Goal: Transaction & Acquisition: Subscribe to service/newsletter

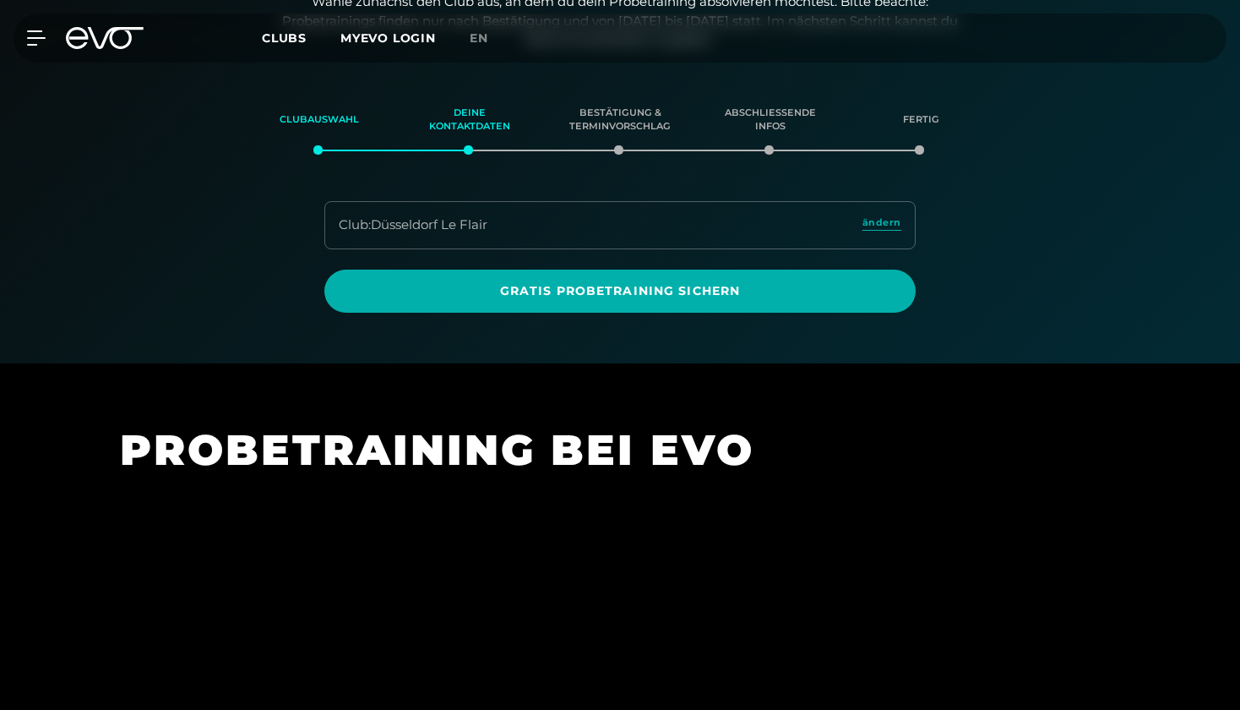
scroll to position [289, 0]
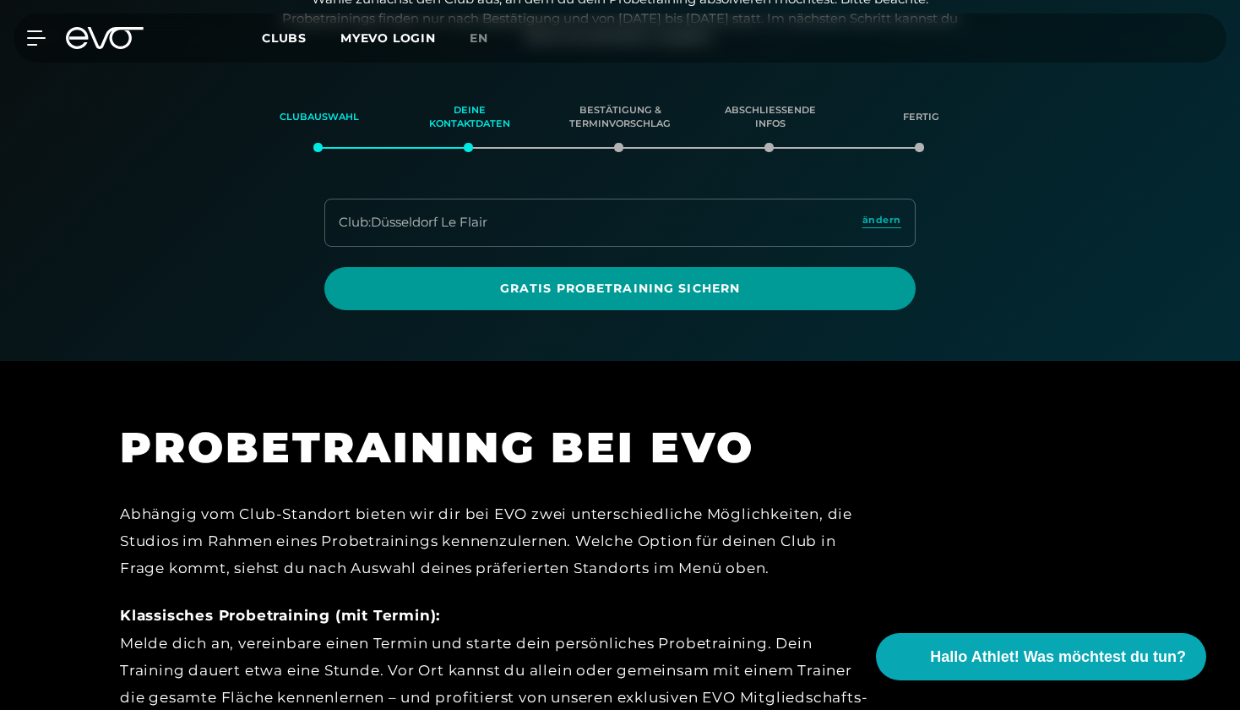
click at [480, 286] on span "Gratis Probetraining sichern" at bounding box center [620, 289] width 510 height 18
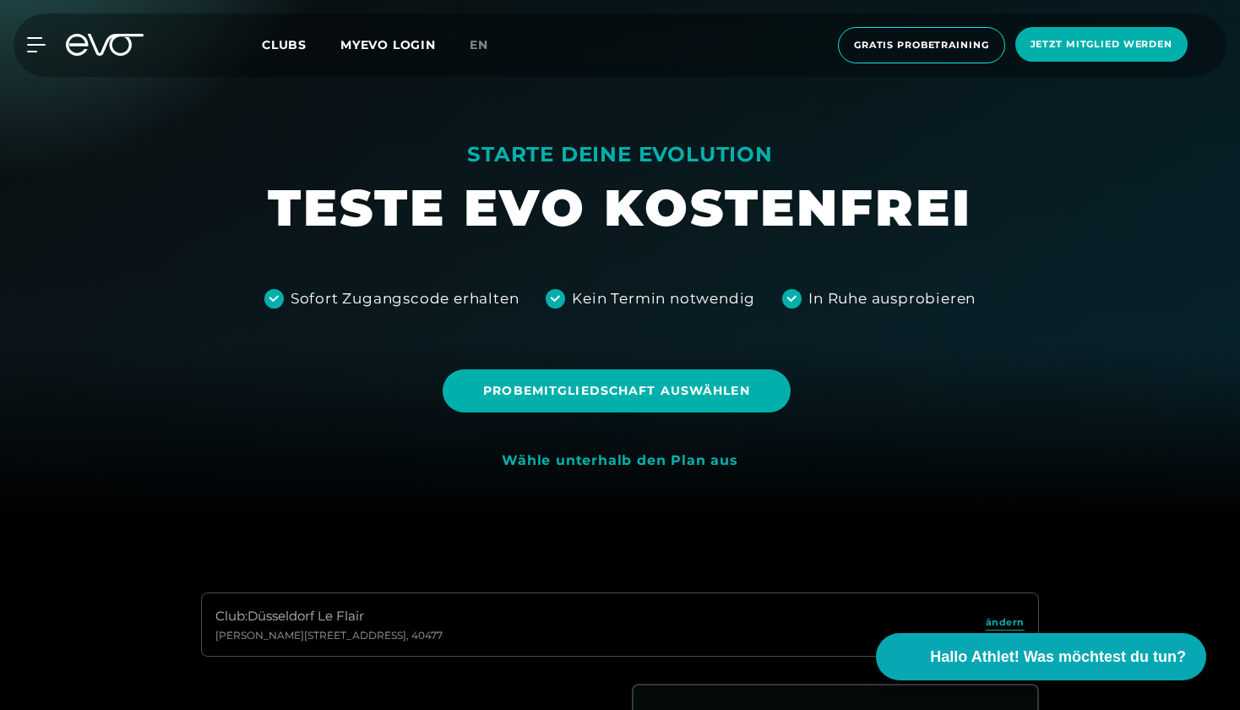
scroll to position [205, 0]
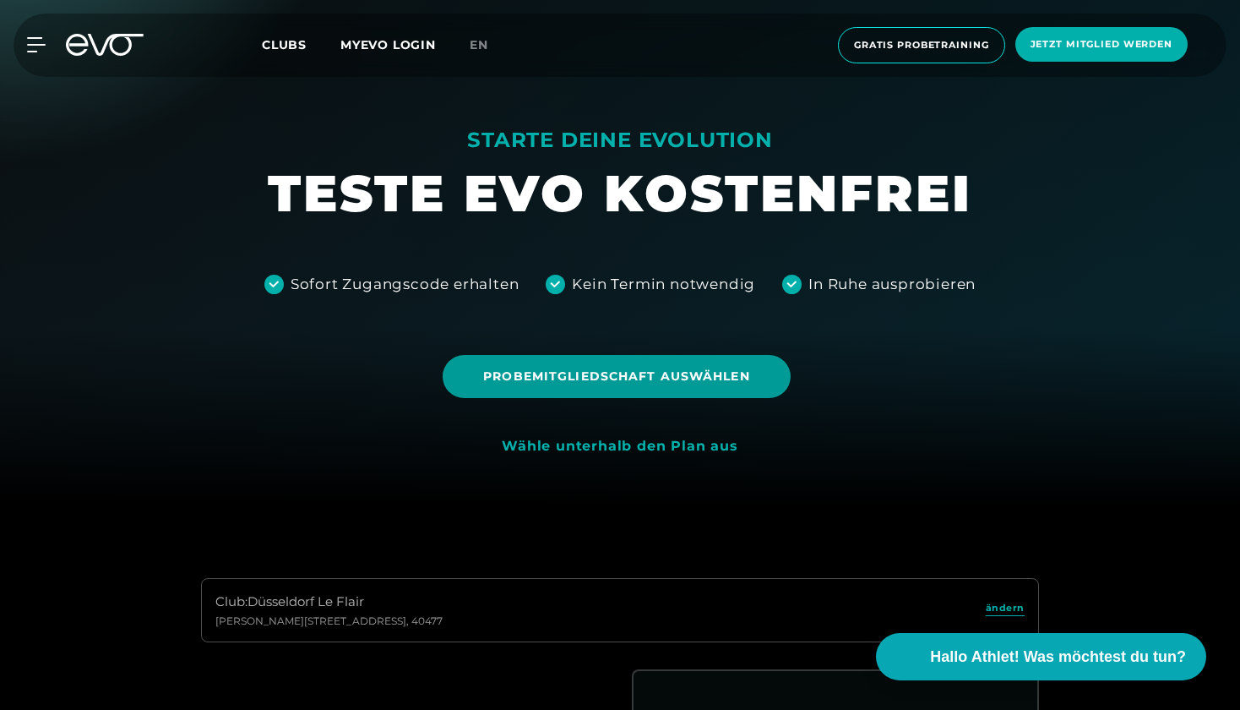
click at [537, 378] on span "Probemitgliedschaft auswählen" at bounding box center [616, 376] width 266 height 18
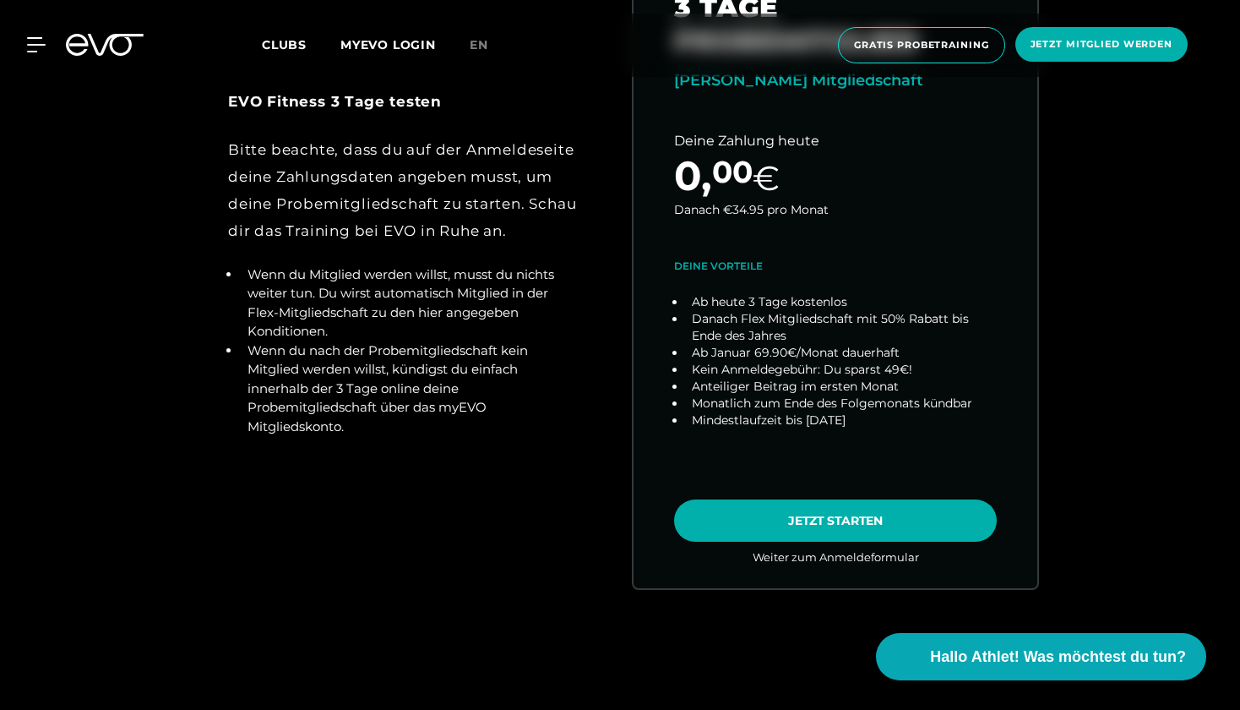
scroll to position [947, 0]
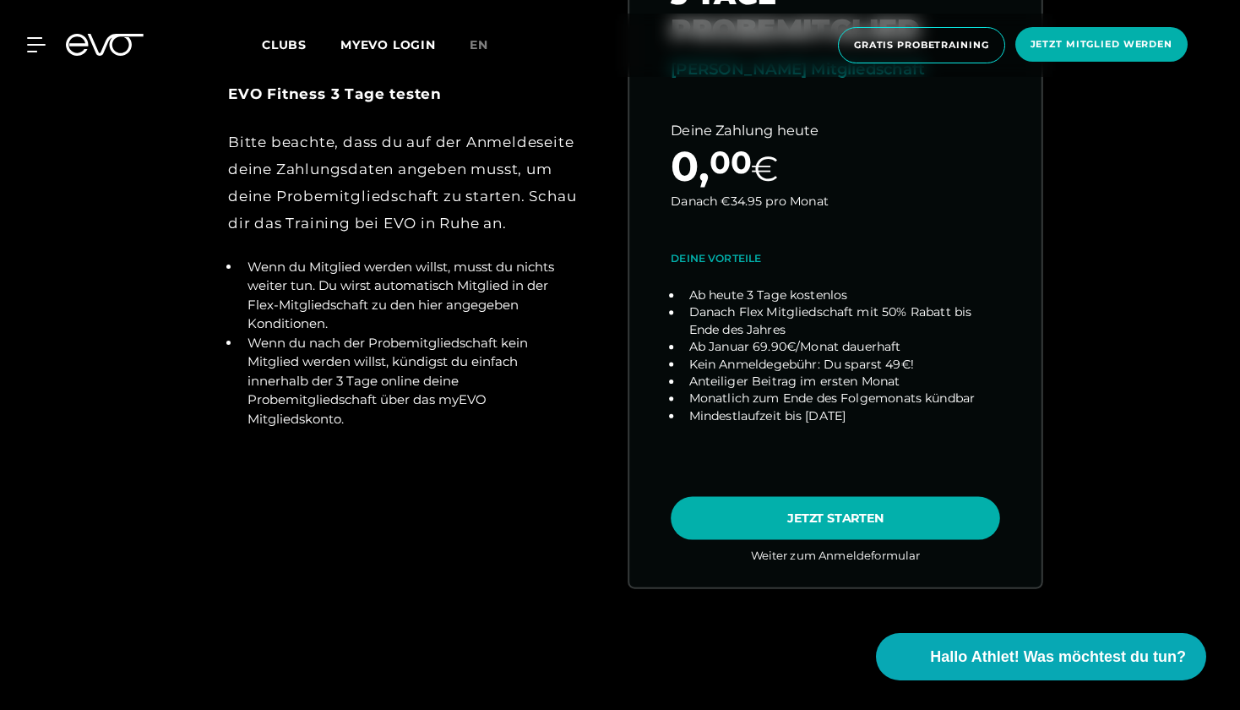
click at [773, 516] on link "choose plan" at bounding box center [835, 254] width 412 height 664
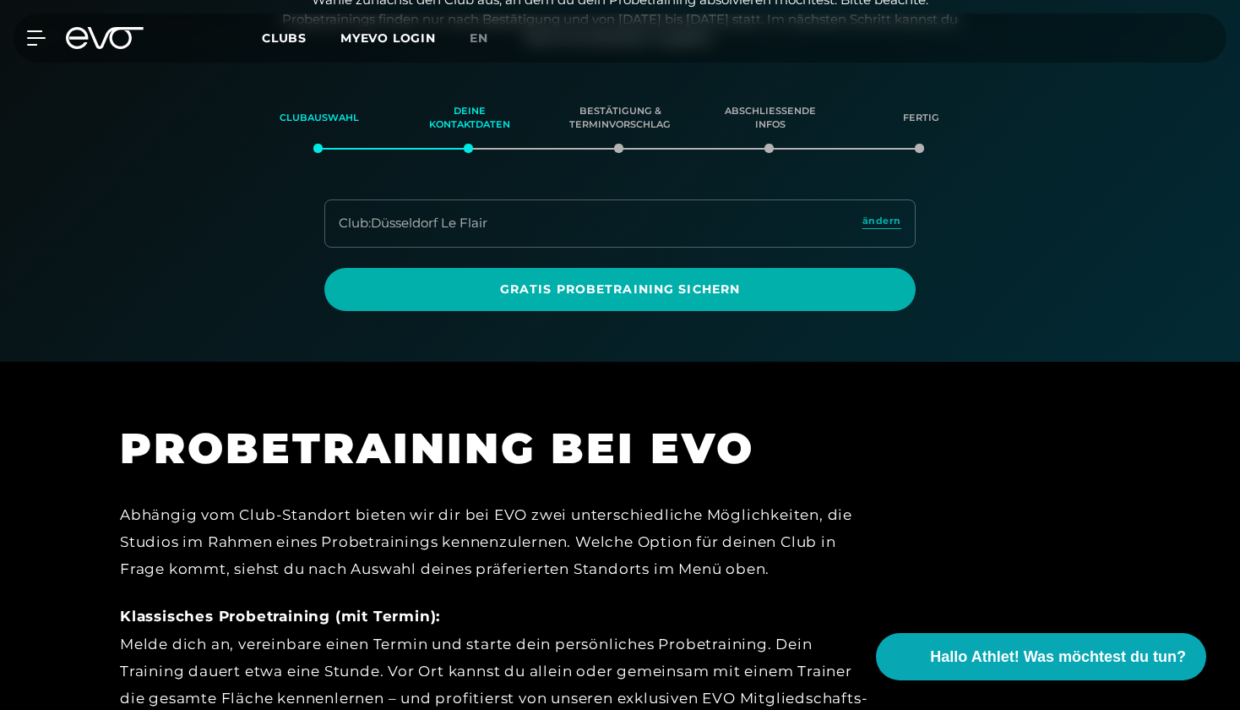
scroll to position [289, 0]
click at [326, 132] on div "Clubauswahl" at bounding box center [319, 118] width 108 height 46
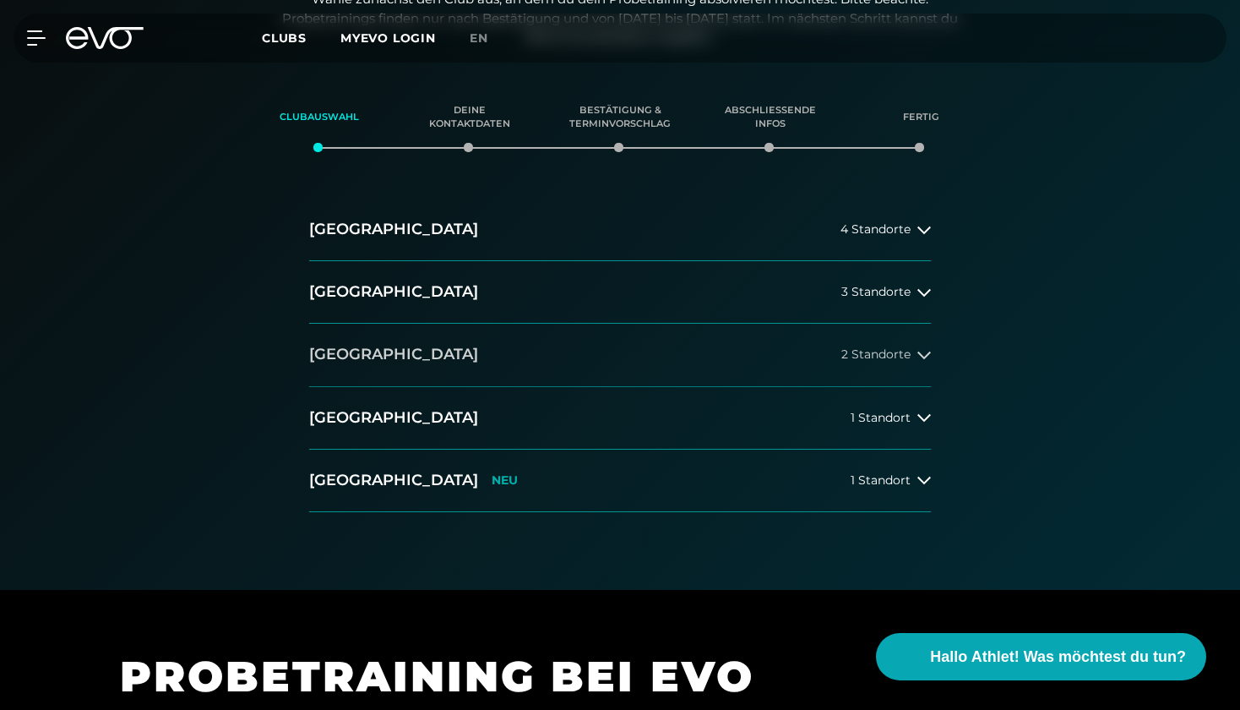
click at [533, 349] on button "Düsseldorf 2 Standorte" at bounding box center [620, 355] width 622 height 63
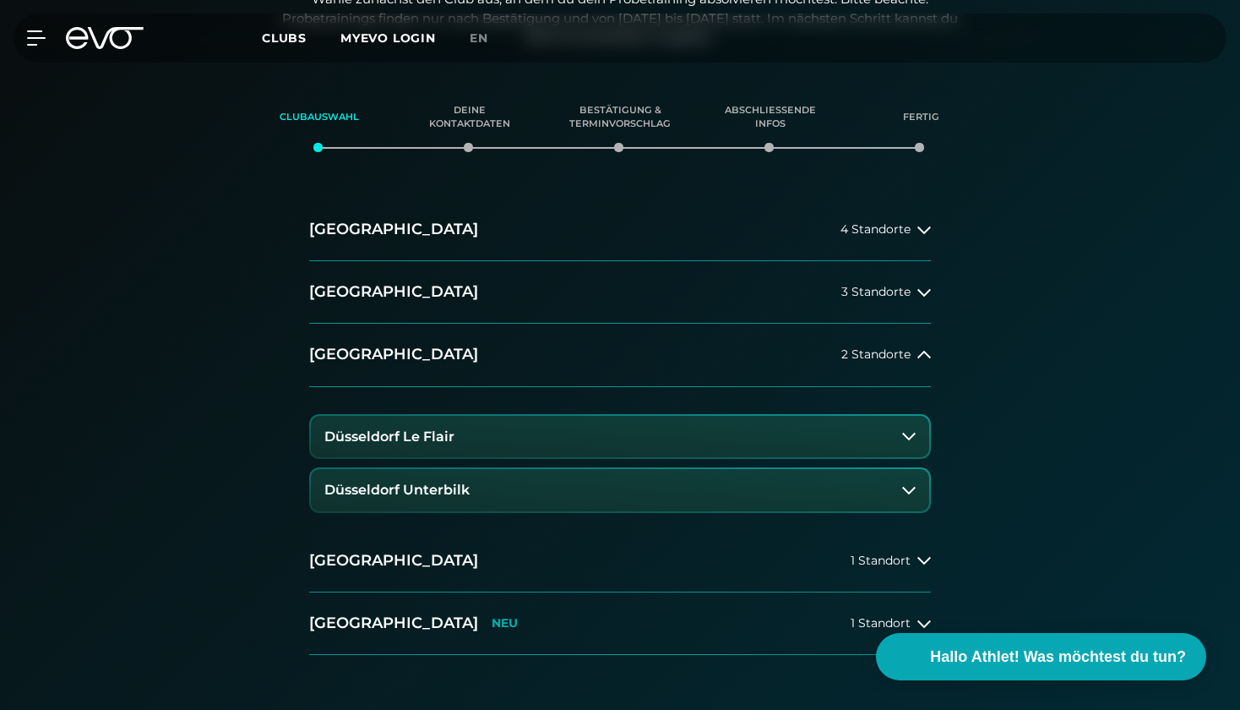
click at [490, 425] on button "Düsseldorf Le Flair" at bounding box center [620, 437] width 618 height 42
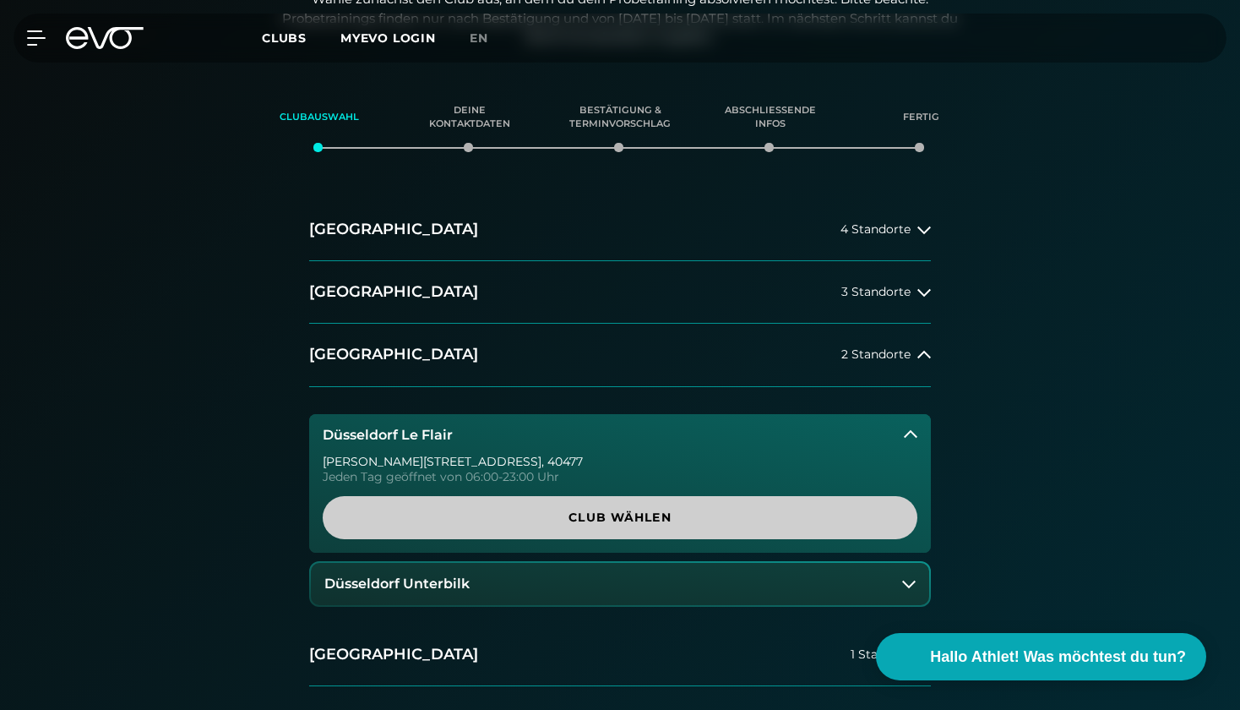
click at [505, 525] on span "Club wählen" at bounding box center [620, 517] width 595 height 43
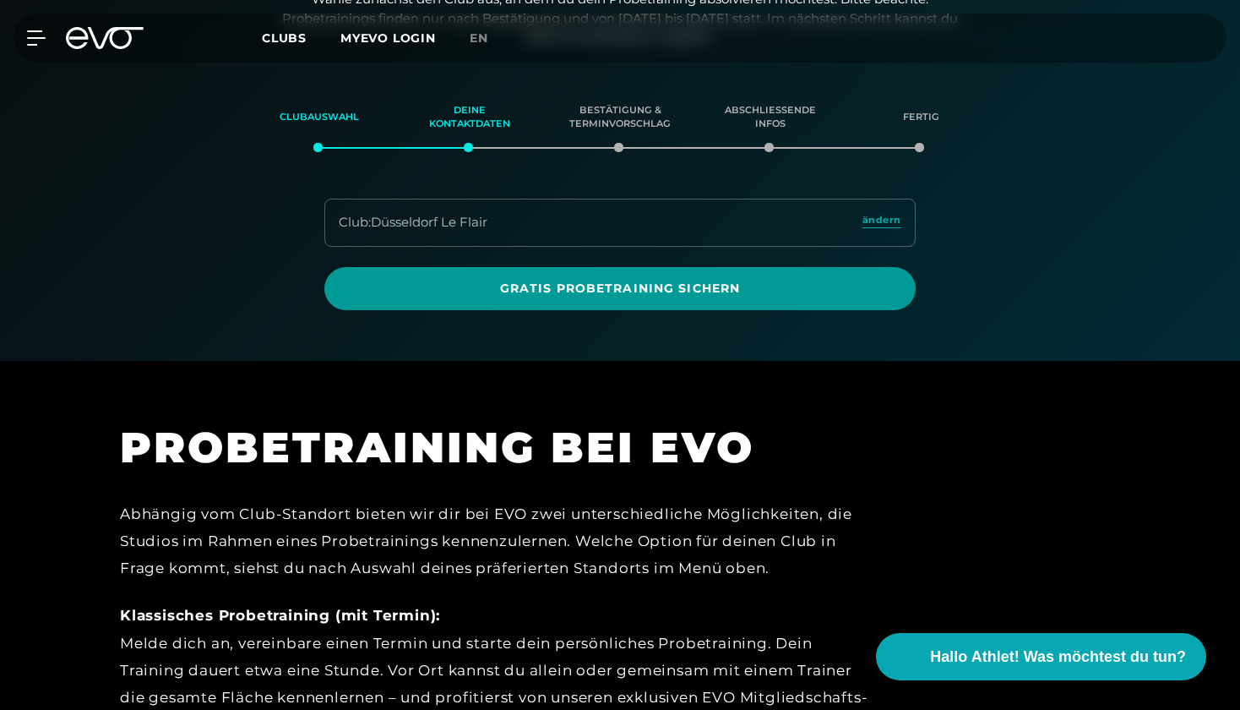
click at [508, 297] on span "Gratis Probetraining sichern" at bounding box center [619, 288] width 591 height 43
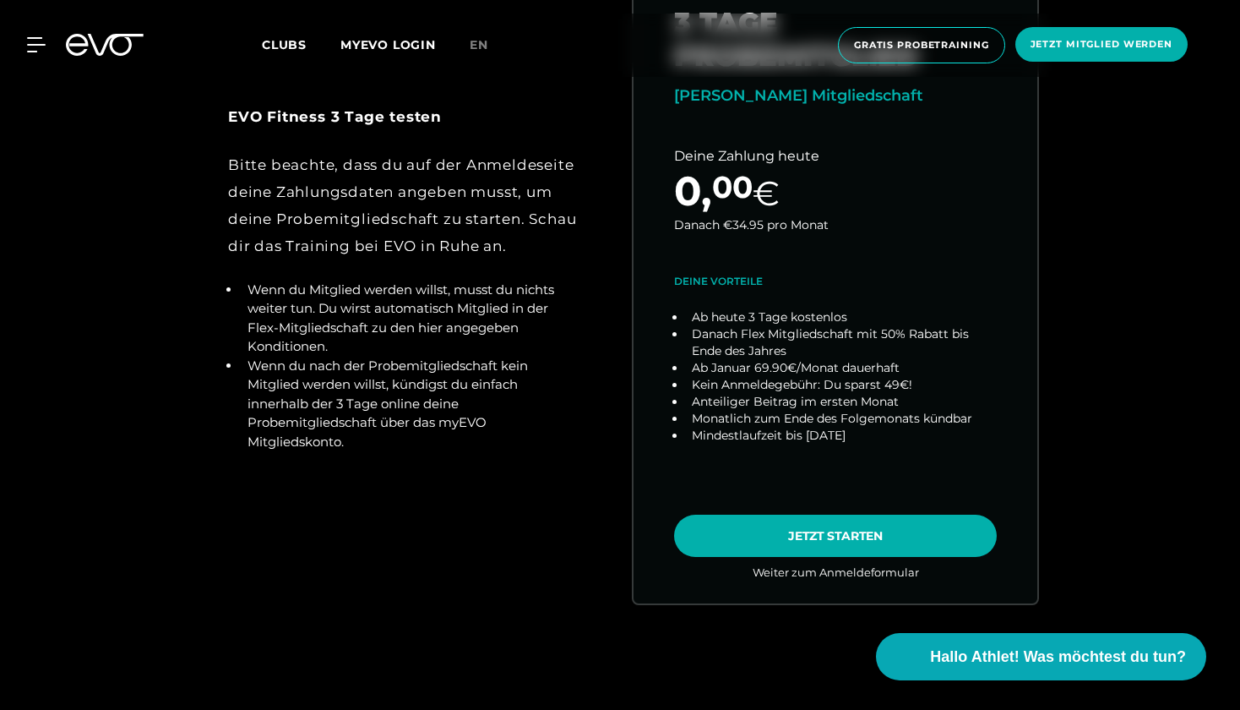
scroll to position [926, 0]
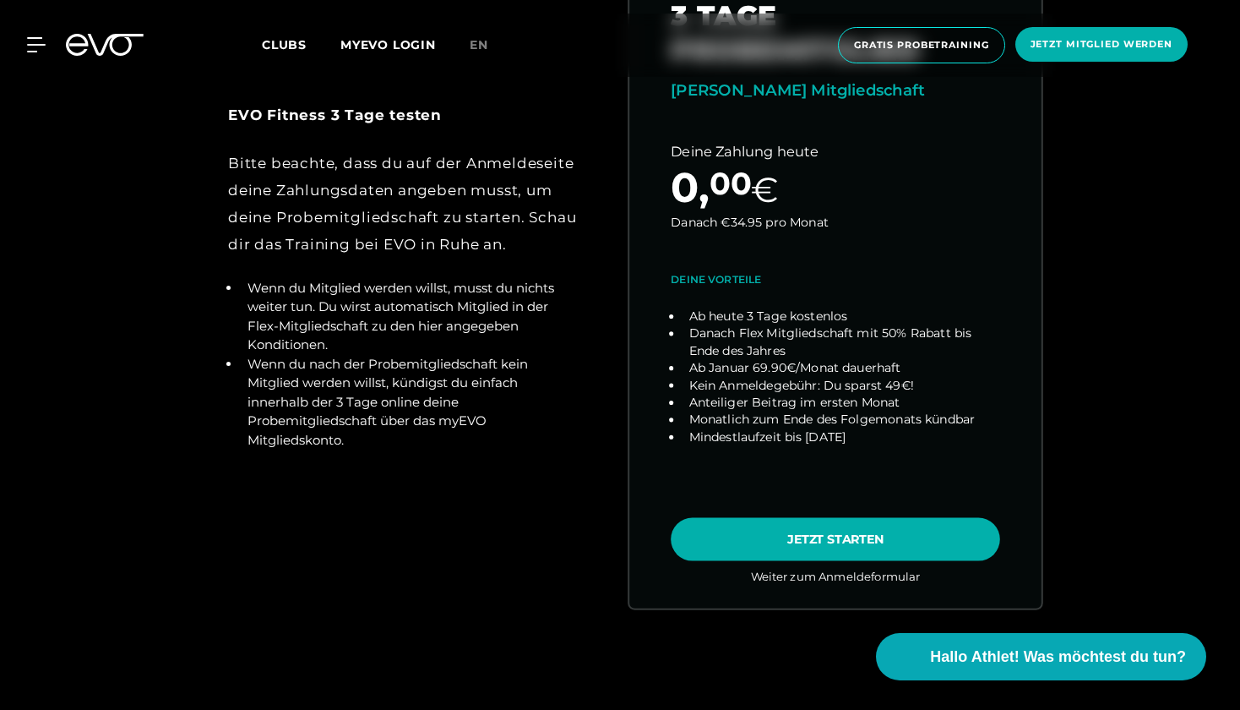
click at [762, 542] on link "choose plan" at bounding box center [835, 275] width 412 height 664
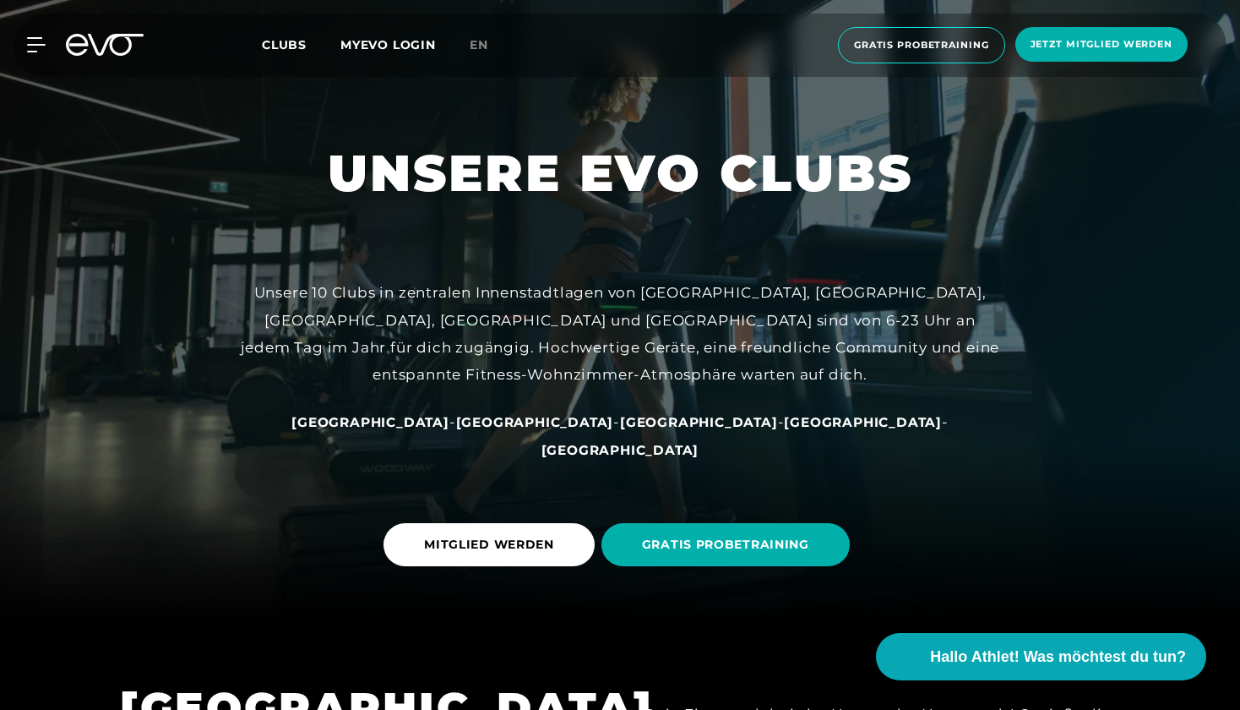
scroll to position [111, 0]
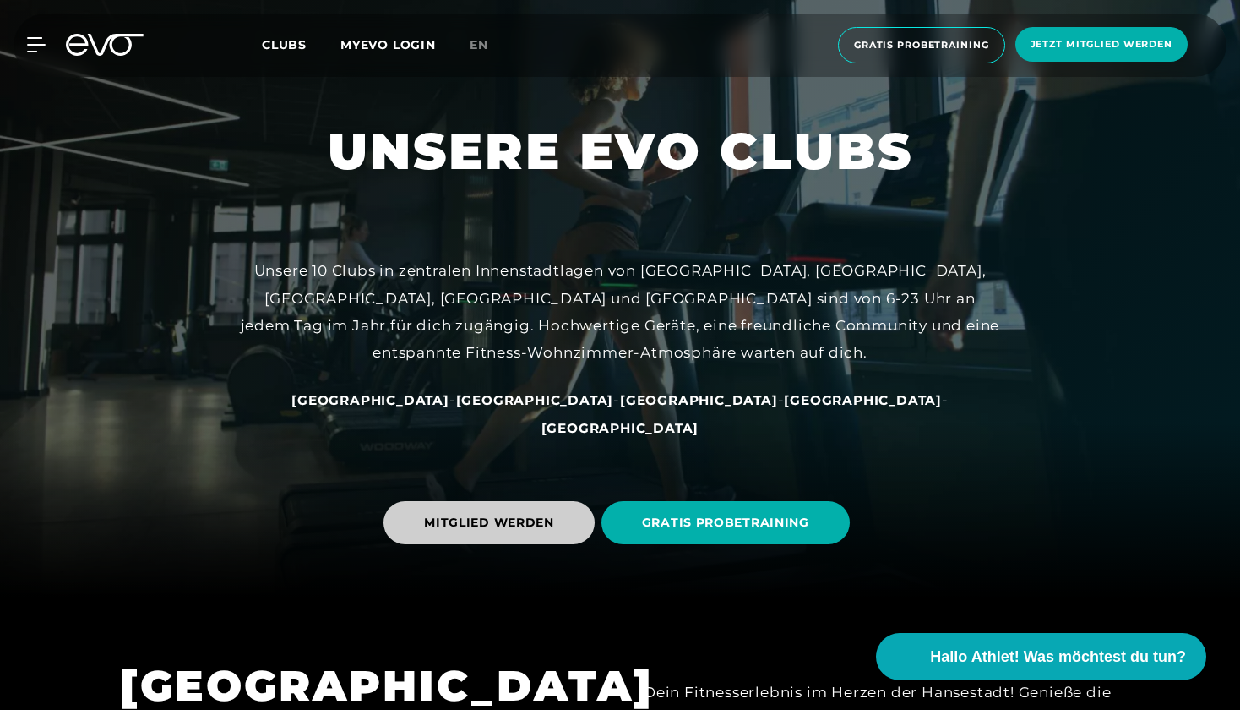
click at [543, 519] on span "MITGLIED WERDEN" at bounding box center [489, 523] width 130 height 18
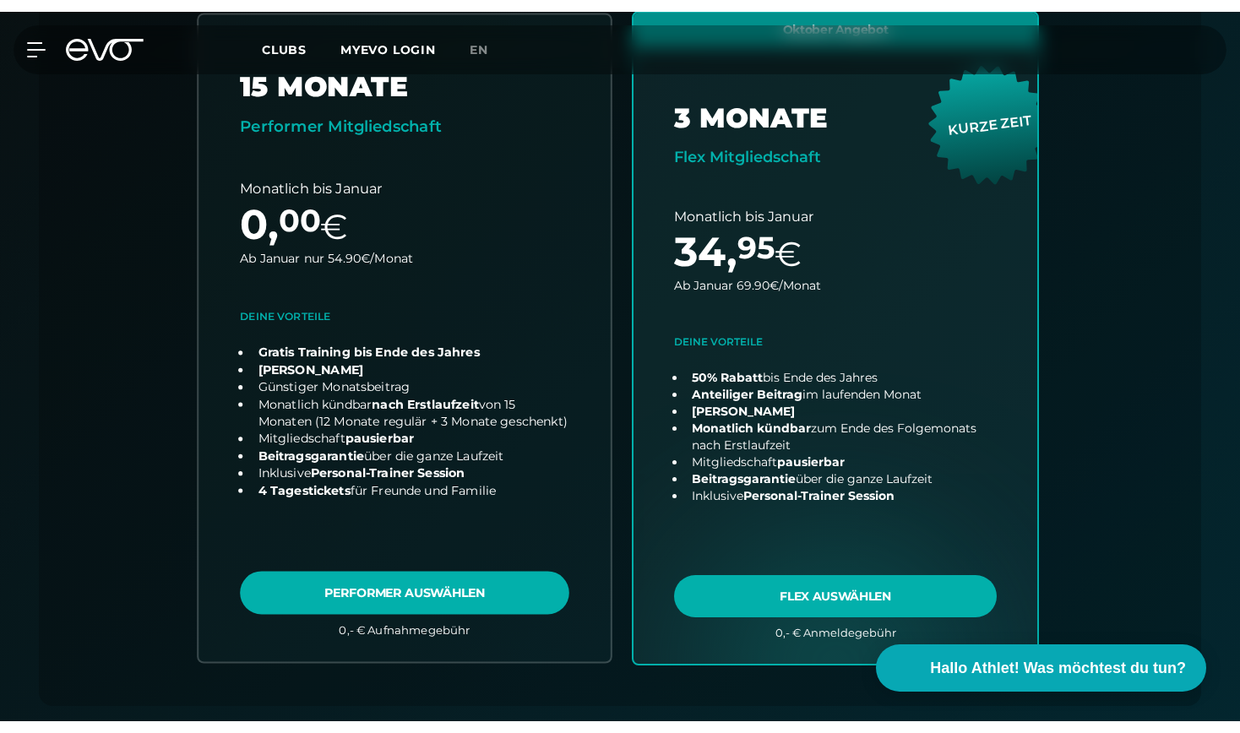
scroll to position [612, 0]
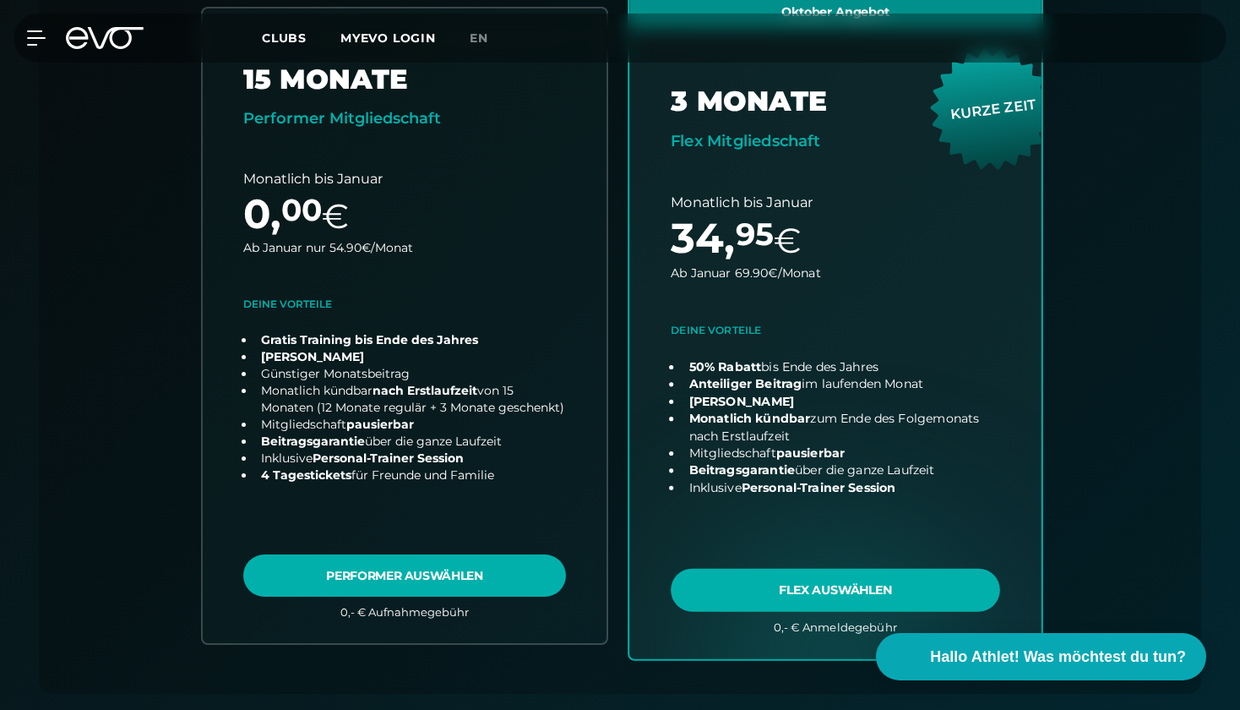
click at [792, 598] on link "choose plan" at bounding box center [835, 325] width 412 height 665
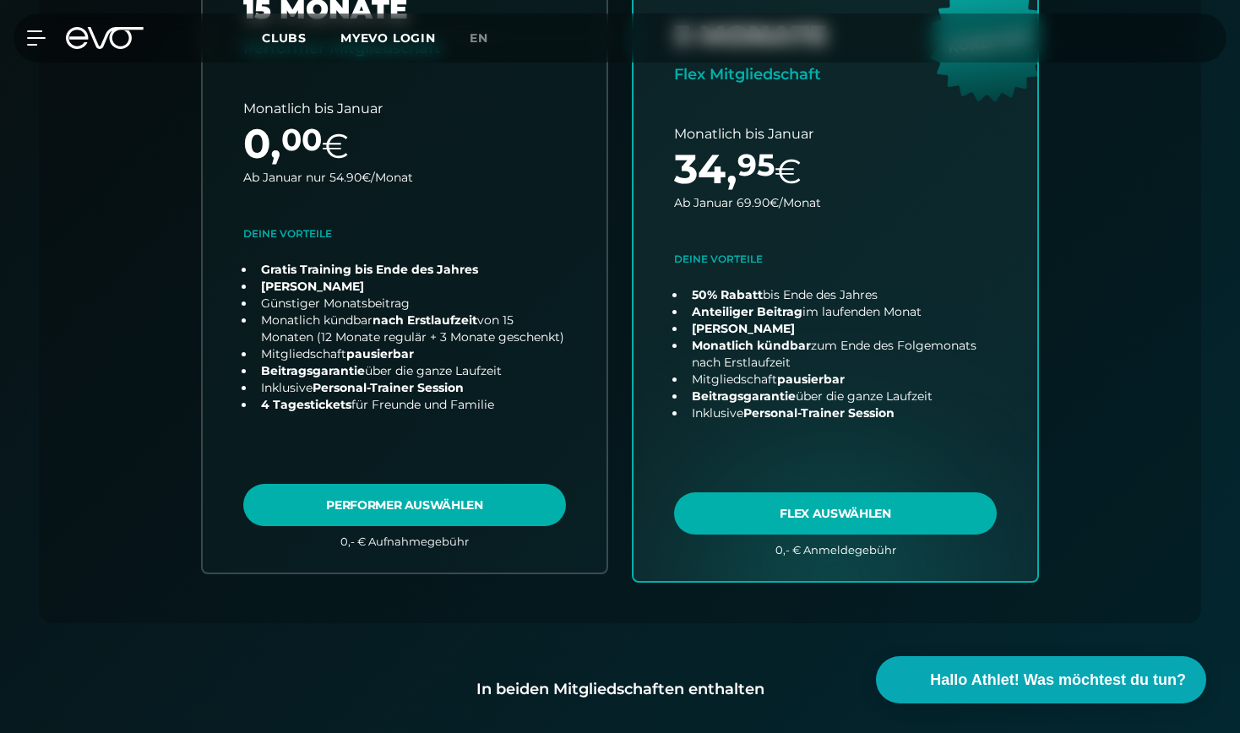
scroll to position [688, 0]
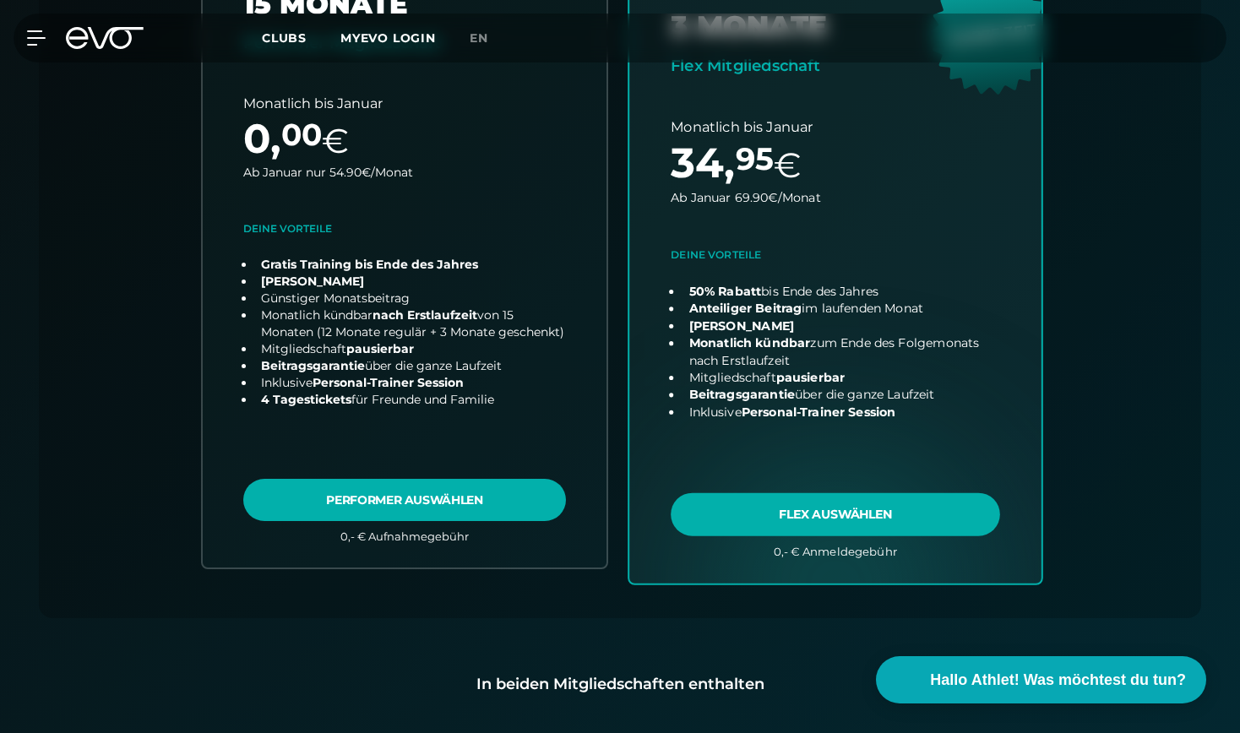
click at [844, 518] on link "choose plan" at bounding box center [835, 250] width 412 height 665
